Goal: Information Seeking & Learning: Learn about a topic

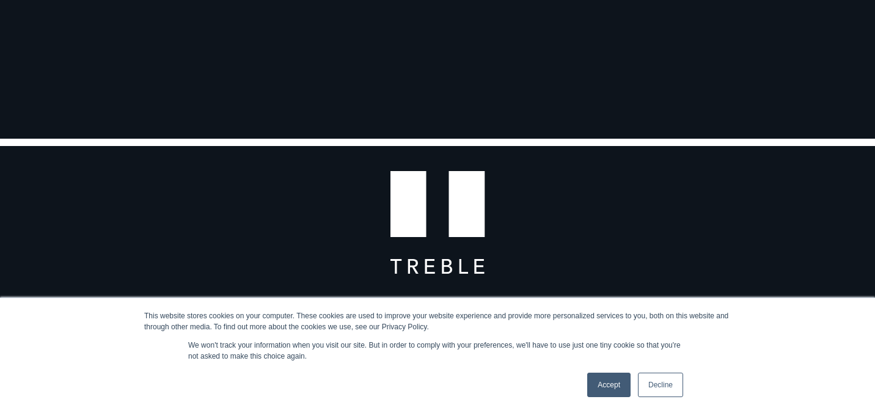
click at [671, 389] on link "Decline" at bounding box center [660, 385] width 45 height 24
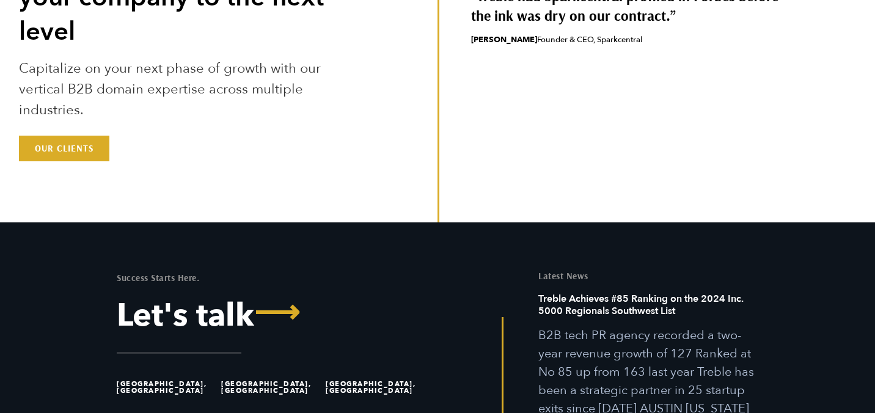
scroll to position [3415, 0]
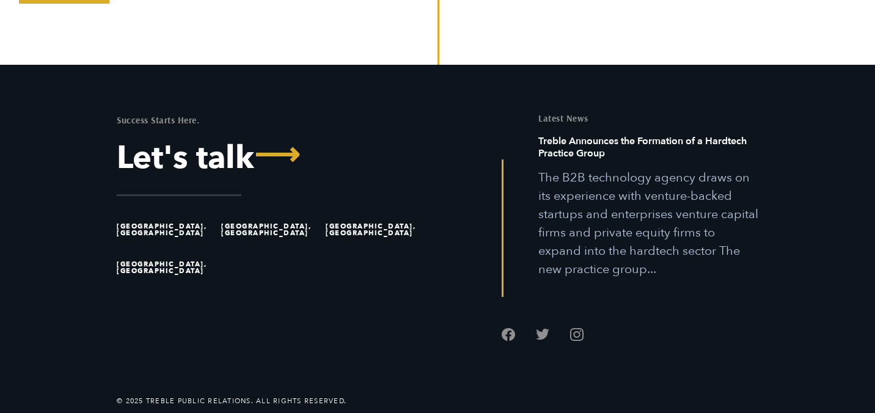
click at [142, 227] on li "[GEOGRAPHIC_DATA], [GEOGRAPHIC_DATA]" at bounding box center [166, 230] width 99 height 38
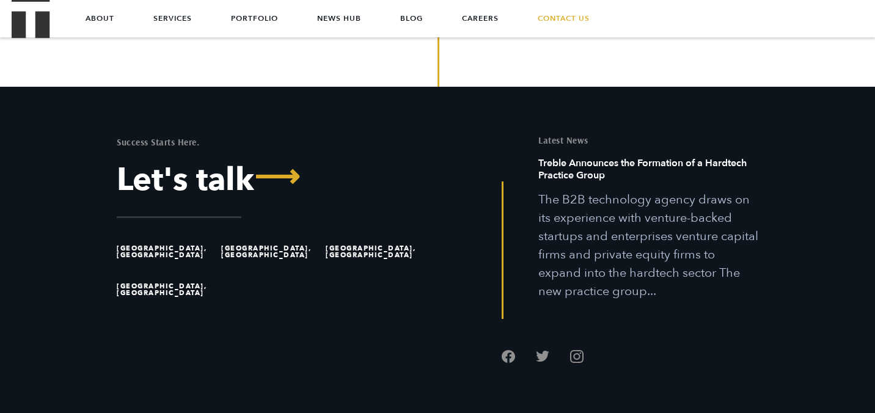
scroll to position [3387, 0]
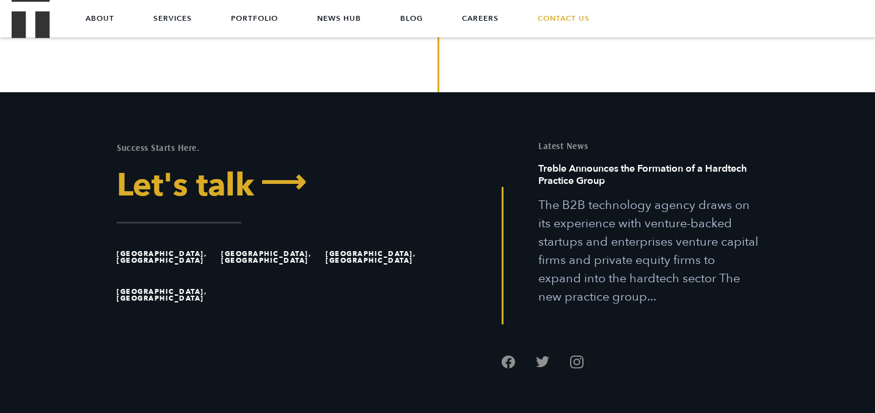
click at [189, 192] on link "Let's talk ⟶" at bounding box center [272, 186] width 311 height 32
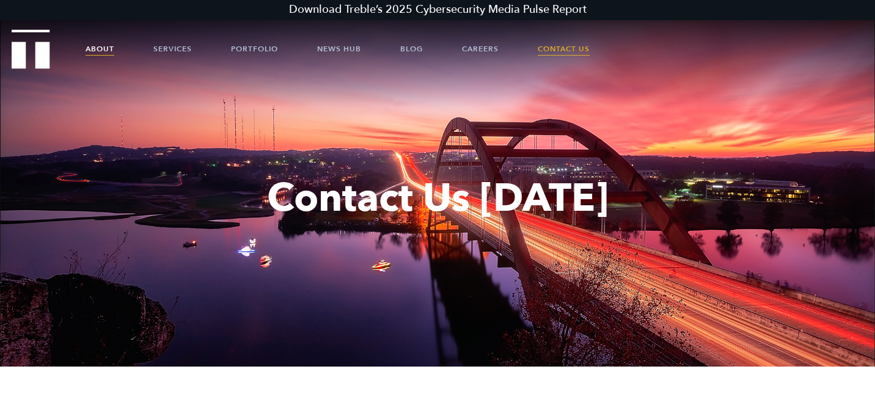
click at [109, 42] on link "About" at bounding box center [99, 49] width 29 height 37
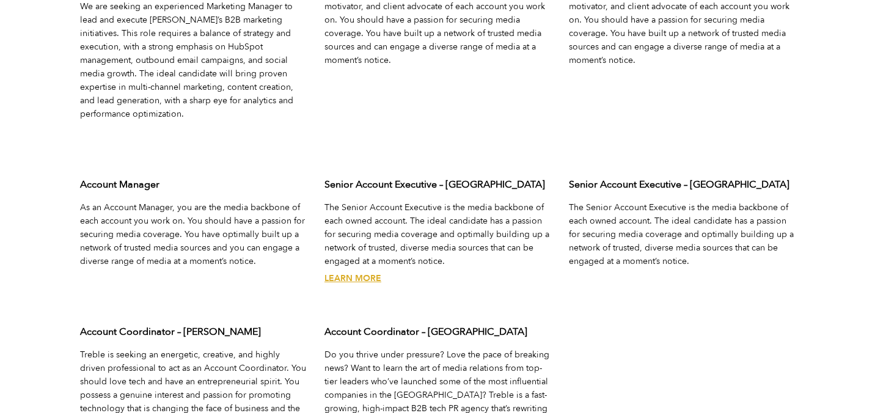
scroll to position [3982, 0]
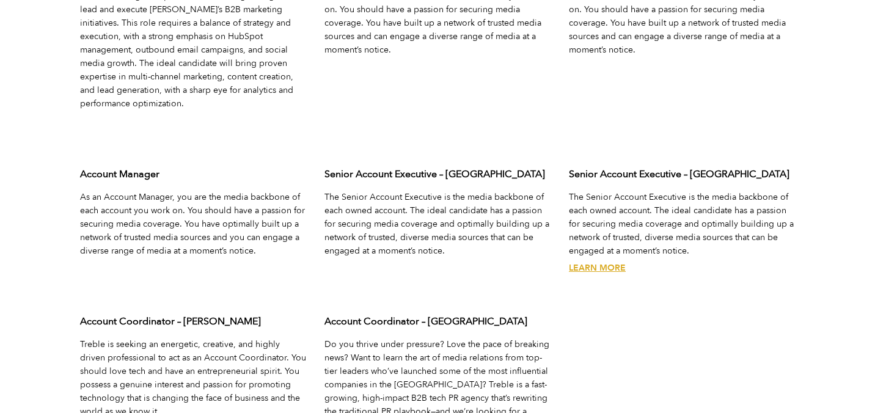
click at [599, 262] on link "Learn More" at bounding box center [597, 268] width 57 height 12
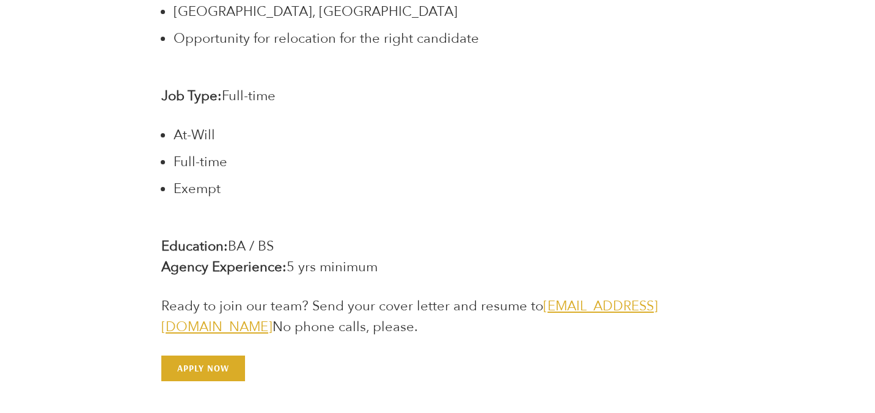
scroll to position [2495, 0]
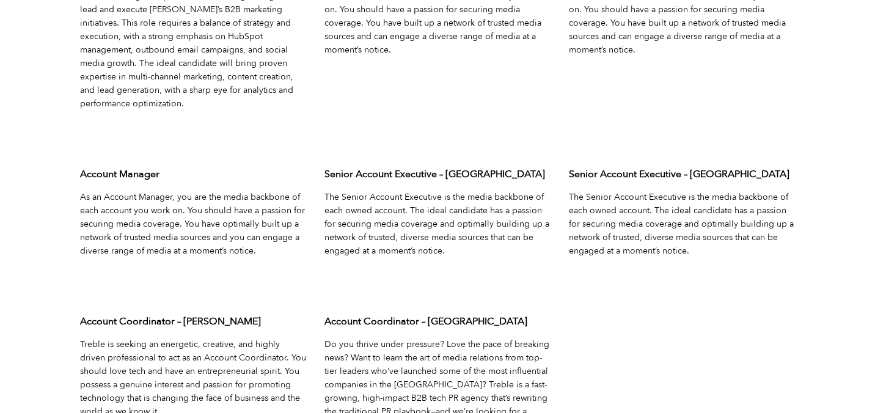
scroll to position [4024, 0]
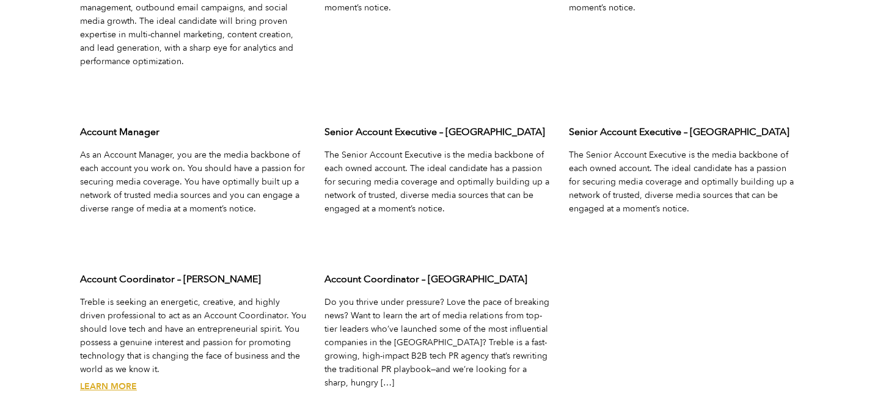
click at [125, 380] on link "Learn More" at bounding box center [108, 386] width 57 height 12
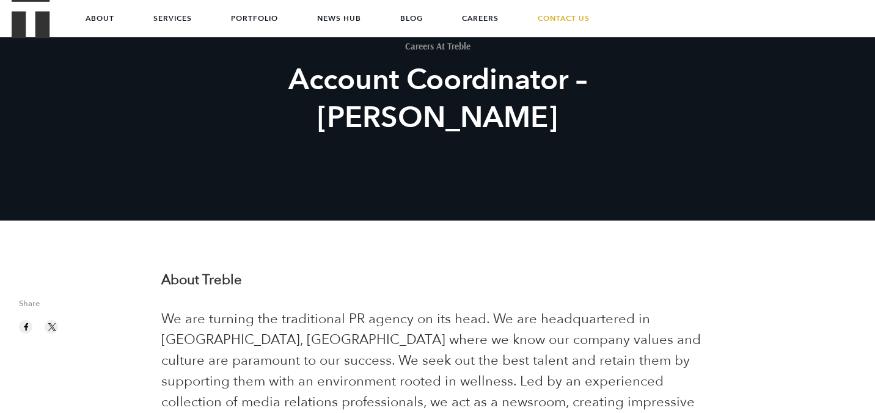
scroll to position [75, 0]
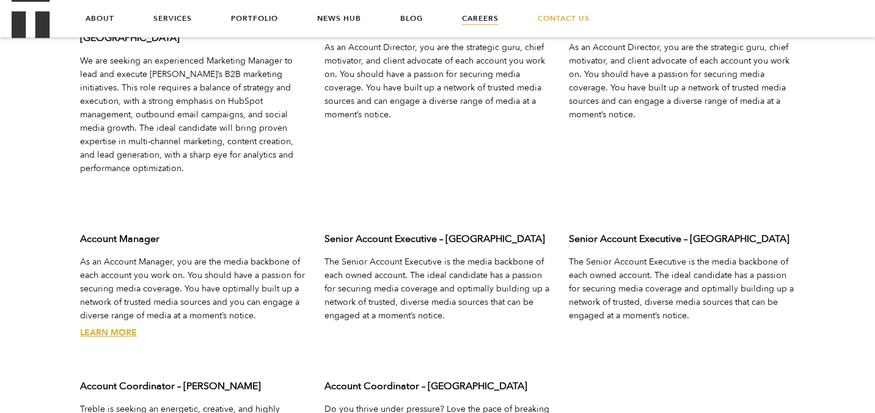
scroll to position [3907, 0]
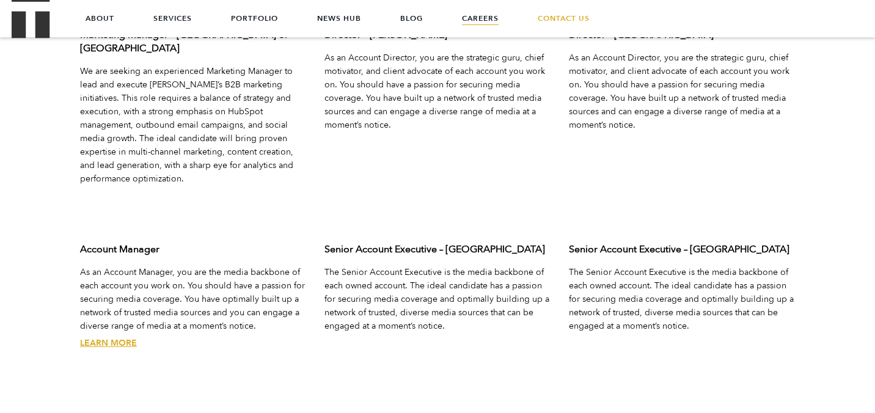
click at [122, 337] on link "Learn More" at bounding box center [108, 343] width 57 height 12
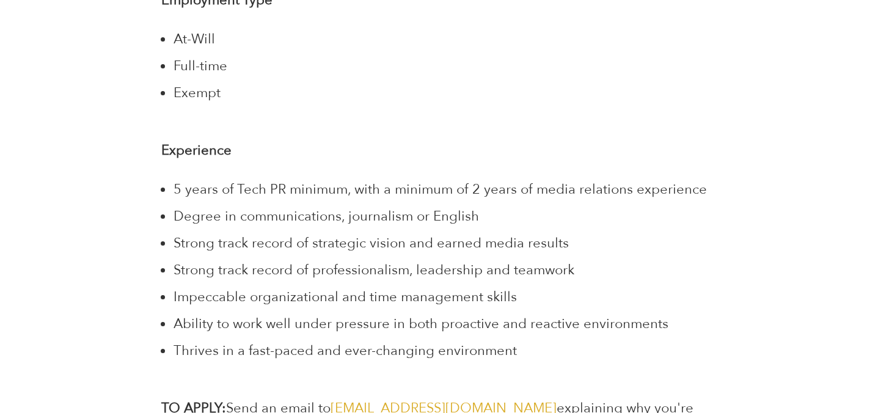
scroll to position [3201, 0]
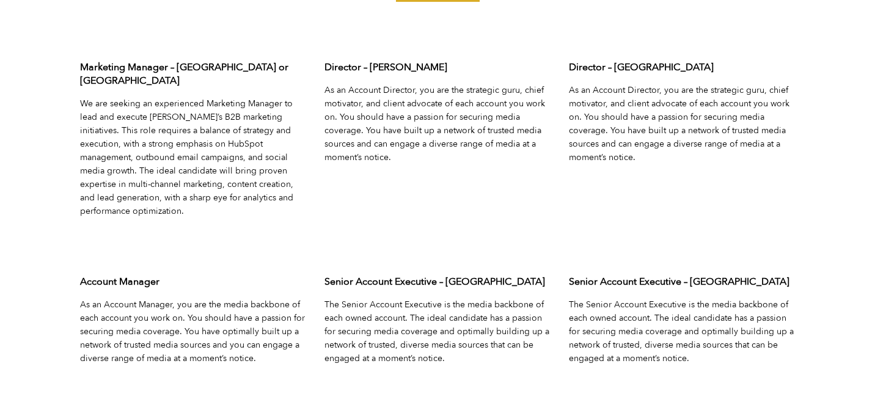
scroll to position [3884, 0]
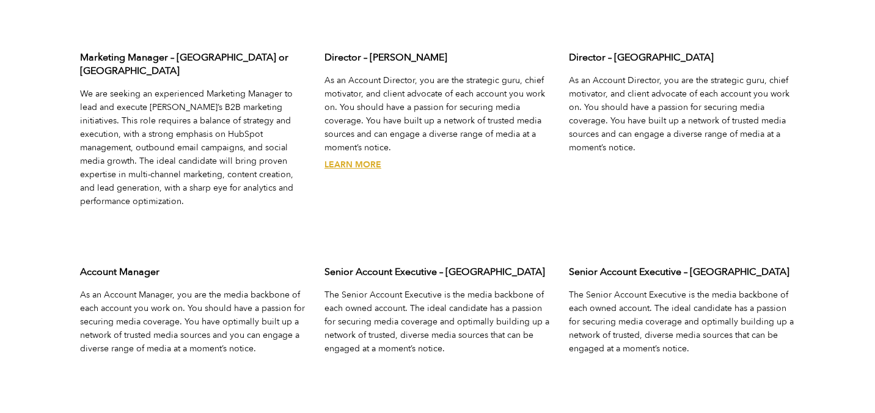
click at [336, 164] on link "Learn More" at bounding box center [352, 165] width 57 height 12
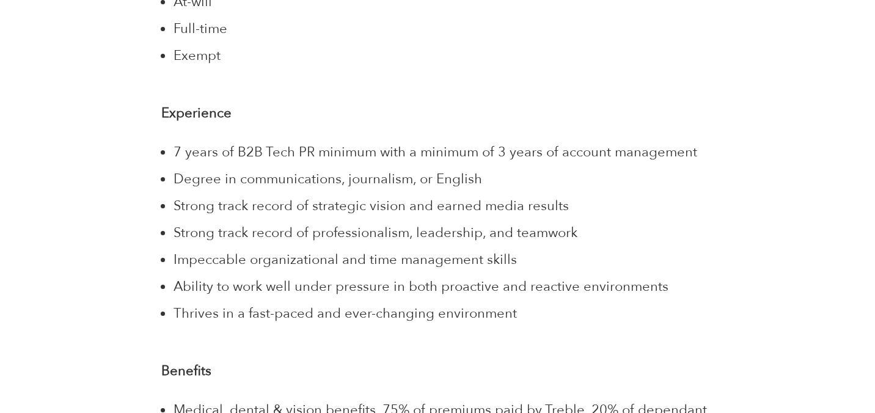
scroll to position [3050, 0]
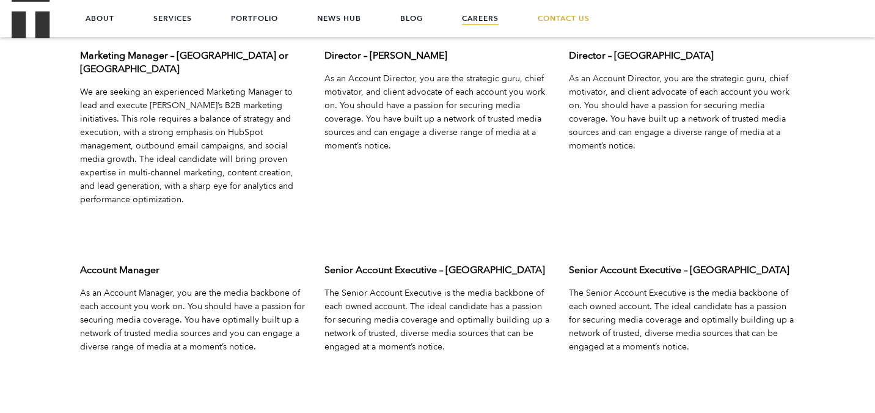
scroll to position [3884, 0]
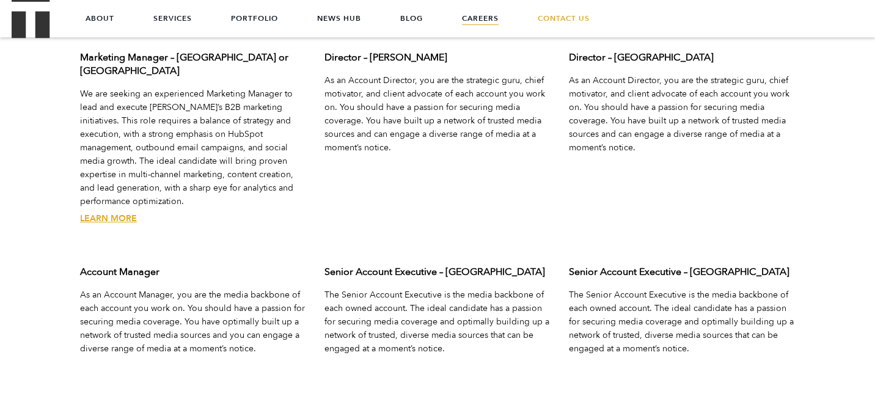
click at [108, 213] on link "Learn More" at bounding box center [108, 219] width 57 height 12
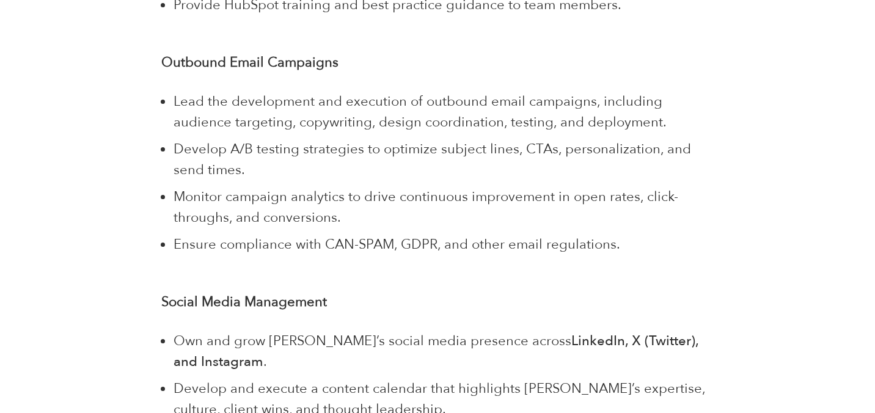
scroll to position [1651, 0]
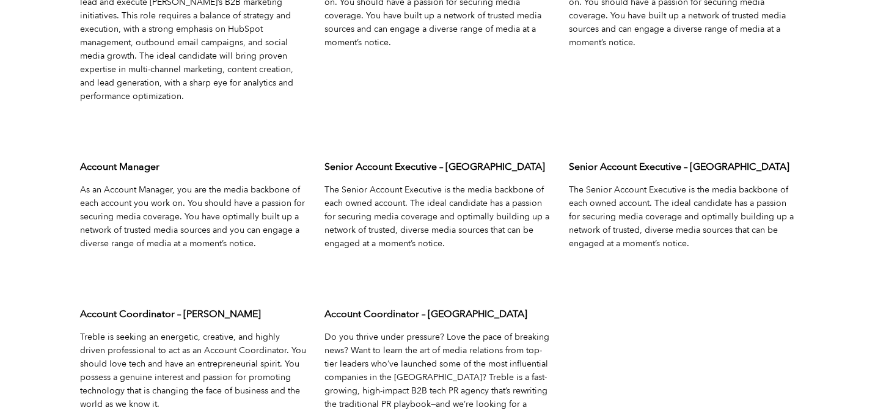
scroll to position [3990, 0]
click at [598, 253] on link "Learn More" at bounding box center [597, 259] width 57 height 12
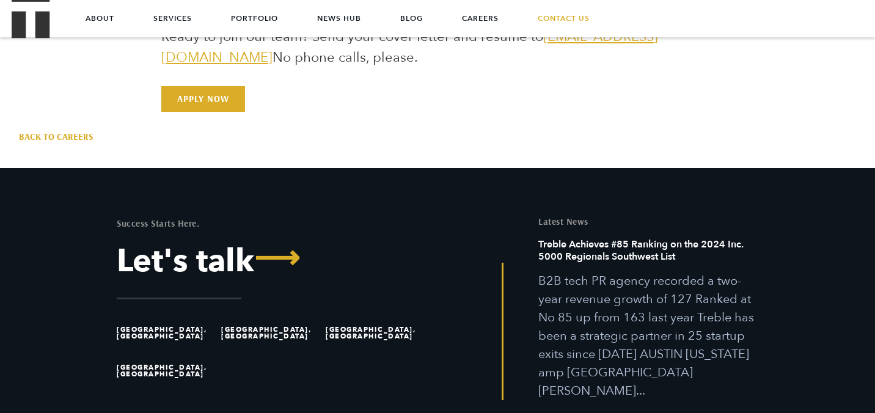
scroll to position [2638, 0]
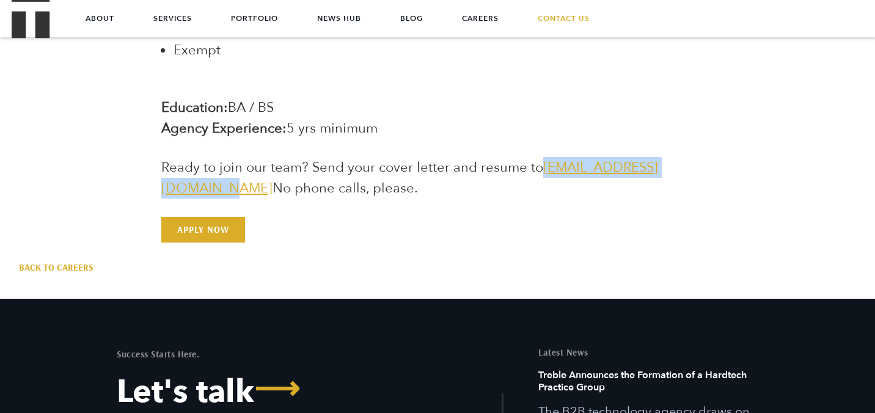
drag, startPoint x: 713, startPoint y: 148, endPoint x: 540, endPoint y: 153, distance: 173.5
copy link "jointheteam@treblepr.com"
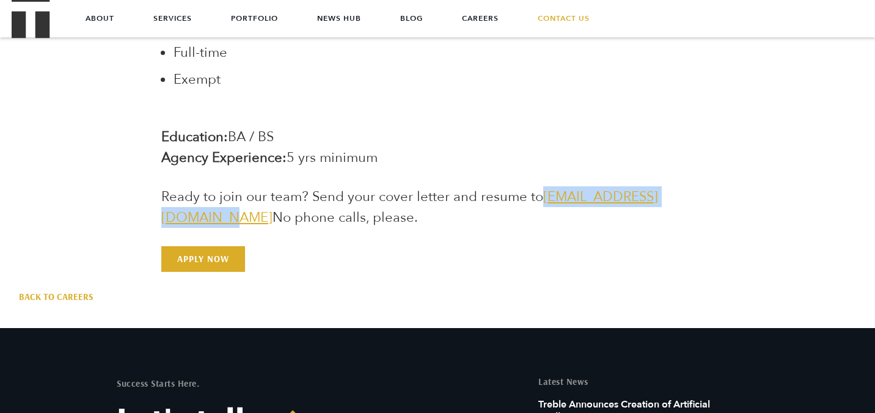
scroll to position [2595, 0]
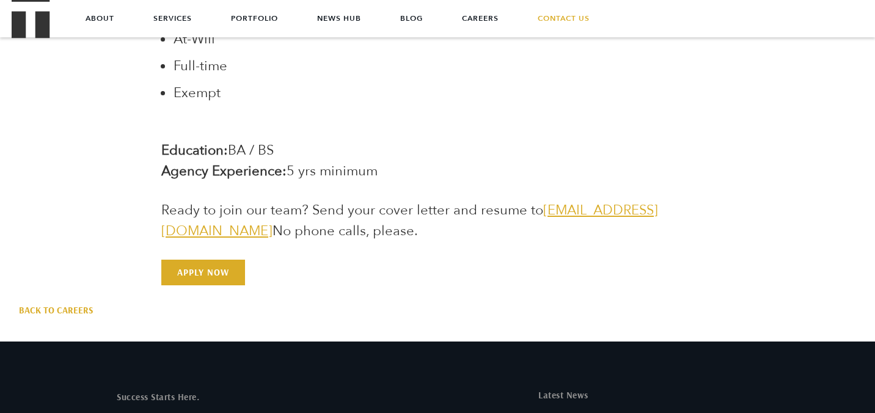
click at [357, 209] on p "Ready to join our team? Send your cover letter and resume to jointheteam@treble…" at bounding box center [436, 221] width 551 height 42
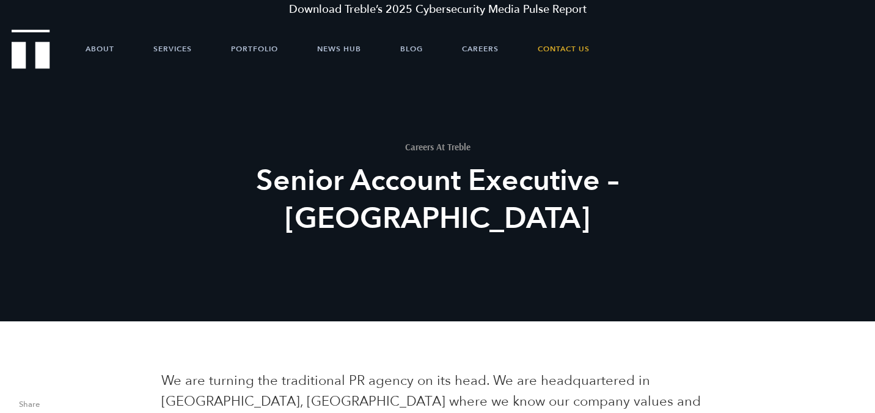
scroll to position [0, 0]
